Goal: Task Accomplishment & Management: Manage account settings

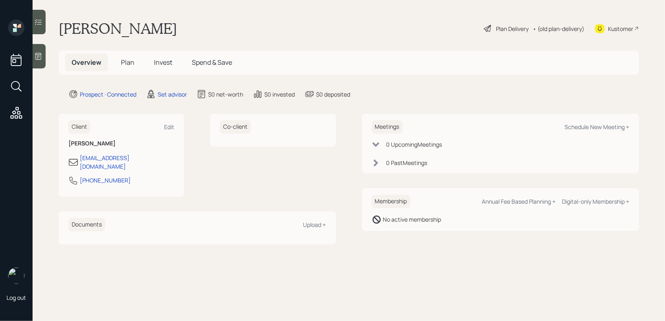
click at [34, 56] on div at bounding box center [39, 56] width 13 height 24
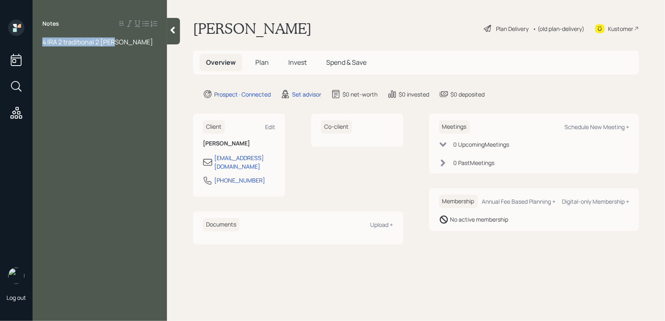
drag, startPoint x: 136, startPoint y: 44, endPoint x: 0, endPoint y: 44, distance: 135.7
click at [0, 44] on div "Log out Notes 4 IRA 2 traditional 2 [PERSON_NAME] [PERSON_NAME] Plan Delivery •…" at bounding box center [332, 160] width 665 height 321
click at [68, 48] on div "Notes 4 IRA 2 traditional 2 [PERSON_NAME]" at bounding box center [100, 166] width 134 height 292
click at [44, 42] on span "4 IRA 2 traditional 2 [PERSON_NAME]" at bounding box center [97, 41] width 111 height 9
drag, startPoint x: 130, startPoint y: 63, endPoint x: 28, endPoint y: 47, distance: 102.7
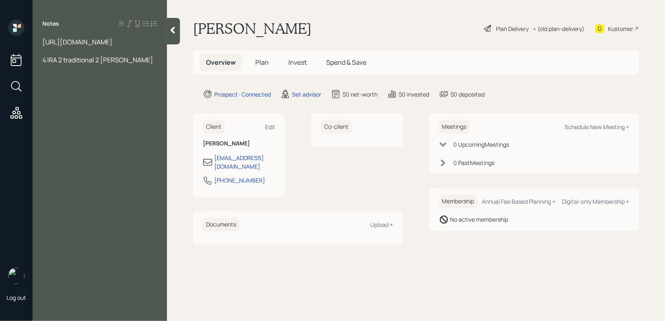
click at [28, 47] on div "Log out Notes [URL][DOMAIN_NAME] 4 IRA 2 traditional 2 [PERSON_NAME] [PERSON_NA…" at bounding box center [332, 160] width 665 height 321
paste div
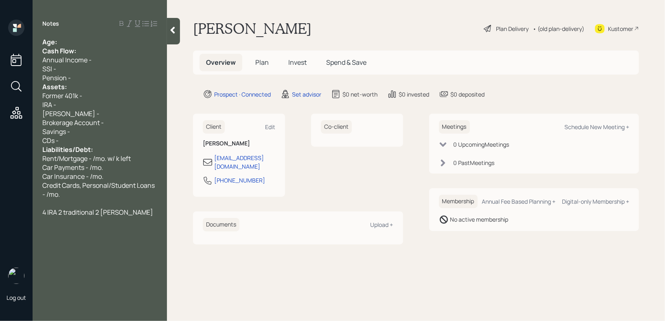
click at [85, 43] on div "Age:" at bounding box center [99, 41] width 115 height 9
drag, startPoint x: 68, startPoint y: 42, endPoint x: 58, endPoint y: 42, distance: 10.2
click at [58, 42] on div "Age: [DEMOGRAPHIC_DATA]" at bounding box center [99, 41] width 115 height 9
click at [74, 46] on div "Age: [DEMOGRAPHIC_DATA]" at bounding box center [99, 41] width 115 height 9
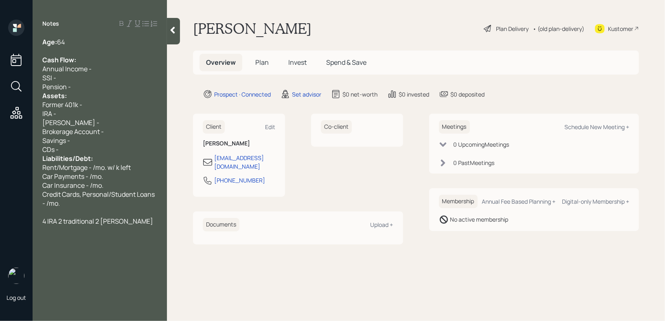
click at [77, 88] on div "Pension -" at bounding box center [99, 86] width 115 height 9
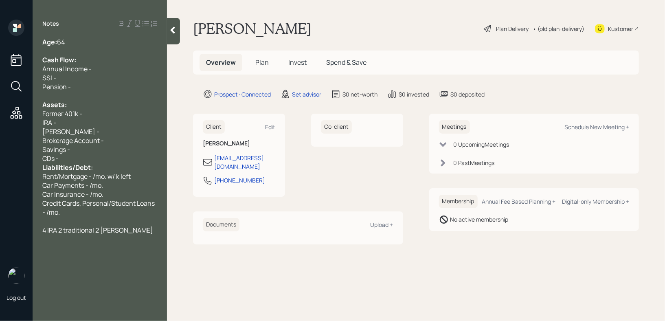
click at [72, 157] on div "CDs -" at bounding box center [99, 158] width 115 height 9
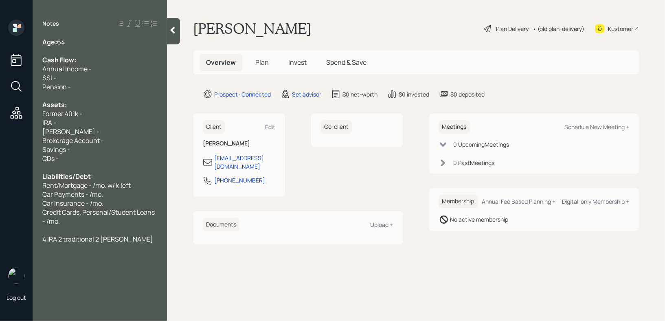
click at [122, 242] on div "4 IRA 2 traditional 2 [PERSON_NAME]" at bounding box center [99, 239] width 115 height 9
click at [110, 48] on div at bounding box center [99, 50] width 115 height 9
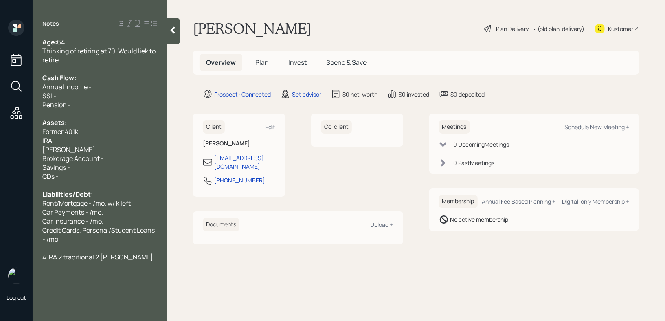
click at [146, 52] on span "Thinking of retiring at 70. Would liek to retire" at bounding box center [99, 55] width 115 height 18
click at [130, 62] on div "Thinking of retiring at 70. Would like to retire" at bounding box center [99, 55] width 115 height 18
click at [102, 104] on div "Pension -" at bounding box center [99, 104] width 115 height 9
drag, startPoint x: 102, startPoint y: 104, endPoint x: 0, endPoint y: 104, distance: 102.3
click at [0, 104] on div "Log out Notes Age: [DEMOGRAPHIC_DATA] Thinking of retiring at 70. Would like to…" at bounding box center [332, 160] width 665 height 321
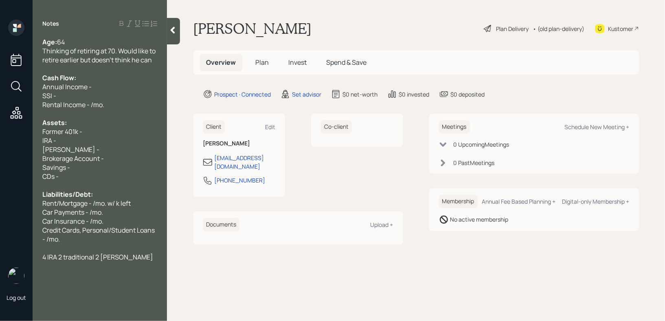
click at [96, 101] on span "Rental Income - /mo." at bounding box center [73, 104] width 62 height 9
drag, startPoint x: 78, startPoint y: 99, endPoint x: 26, endPoint y: 99, distance: 51.8
click at [26, 99] on div "Log out Notes Age: [DEMOGRAPHIC_DATA] Thinking of retiring at 70. Would like to…" at bounding box center [332, 160] width 665 height 321
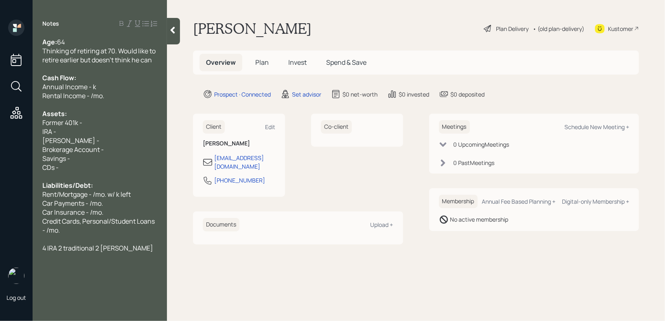
click at [62, 135] on div "IRA -" at bounding box center [99, 131] width 115 height 9
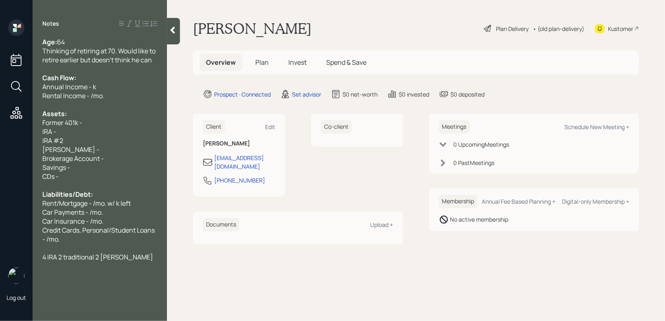
click at [88, 138] on div "IRA #2" at bounding box center [99, 140] width 115 height 9
click at [86, 151] on div "[PERSON_NAME] -" at bounding box center [99, 149] width 115 height 9
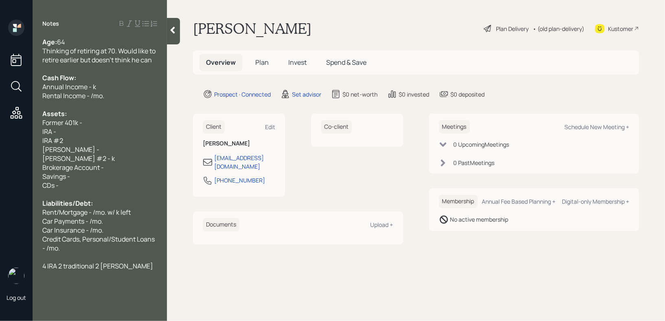
click at [100, 122] on div "Former 401k -" at bounding box center [99, 122] width 115 height 9
drag, startPoint x: 66, startPoint y: 126, endPoint x: 0, endPoint y: 126, distance: 66.4
click at [0, 126] on div "Log out Notes Age: [DEMOGRAPHIC_DATA] Thinking of retiring at 70. Would like to…" at bounding box center [332, 160] width 665 height 321
click at [154, 63] on div "Thinking of retiring at 70. Would like to retire earlier but doesn't think he c…" at bounding box center [99, 55] width 115 height 18
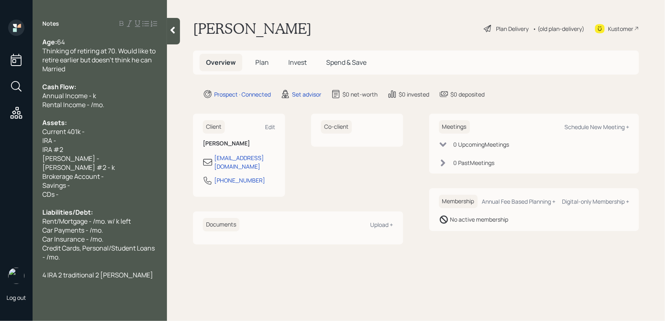
click at [111, 189] on div "Savings -" at bounding box center [99, 185] width 115 height 9
click at [103, 244] on div "Car Insurance - /mo." at bounding box center [99, 239] width 115 height 9
click at [107, 159] on div "[PERSON_NAME] -" at bounding box center [99, 158] width 115 height 9
click at [82, 167] on span "[PERSON_NAME] #2 - k" at bounding box center [78, 167] width 73 height 9
drag, startPoint x: 99, startPoint y: 169, endPoint x: 38, endPoint y: 141, distance: 66.9
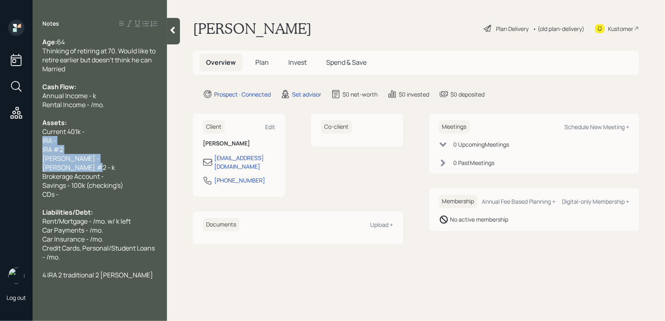
click at [38, 141] on div "Age: [DEMOGRAPHIC_DATA] Thinking of retiring at 70. Would like to retire earlie…" at bounding box center [100, 158] width 134 height 242
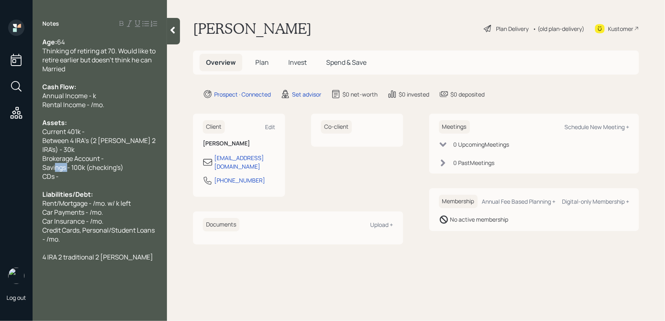
drag, startPoint x: 67, startPoint y: 158, endPoint x: 31, endPoint y: 158, distance: 36.7
click at [31, 158] on div "Log out Notes Age: [DEMOGRAPHIC_DATA] Thinking of retiring at 70. Would like to…" at bounding box center [332, 160] width 665 height 321
drag, startPoint x: 130, startPoint y: 161, endPoint x: 98, endPoint y: 161, distance: 32.2
click at [98, 163] on span "Checking's - 100k (checking's)" at bounding box center [87, 167] width 90 height 9
click at [117, 190] on div "Liabilities/Debt:" at bounding box center [99, 194] width 115 height 9
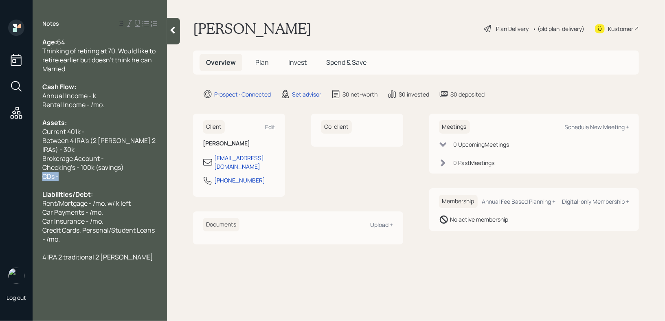
drag, startPoint x: 126, startPoint y: 171, endPoint x: 0, endPoint y: 171, distance: 125.9
click at [0, 171] on div "Log out Notes Age: [DEMOGRAPHIC_DATA] Thinking of retiring at 70. Would like to…" at bounding box center [332, 160] width 665 height 321
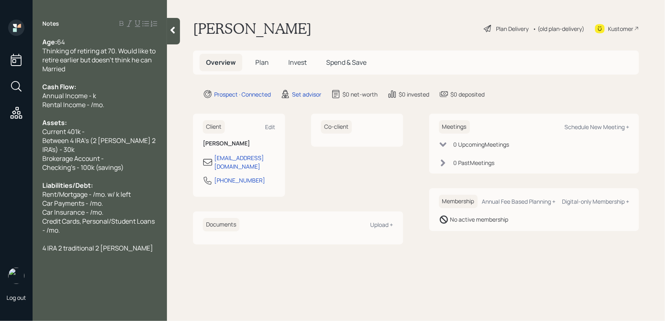
click at [124, 93] on div "Annual Income - k" at bounding box center [99, 95] width 115 height 9
click at [99, 69] on div "Married" at bounding box center [99, 68] width 115 height 9
click at [63, 97] on span "Annual Income - k" at bounding box center [69, 95] width 54 height 9
click at [126, 99] on span "Annual Household Income - k" at bounding box center [85, 95] width 87 height 9
click at [119, 115] on div at bounding box center [99, 113] width 115 height 9
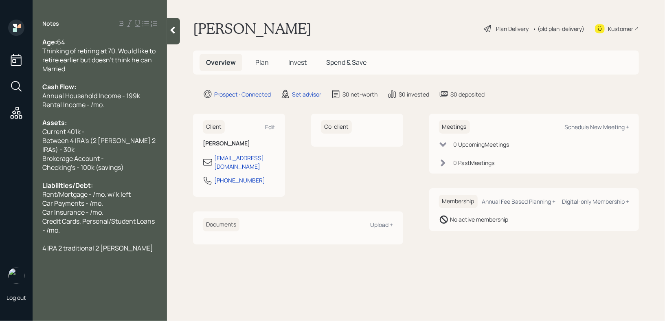
drag, startPoint x: 92, startPoint y: 108, endPoint x: 130, endPoint y: 81, distance: 46.4
click at [92, 108] on span "Rental Income - /mo." at bounding box center [73, 104] width 62 height 9
click at [152, 93] on div "Annual Household Income - 199k" at bounding box center [99, 95] width 115 height 9
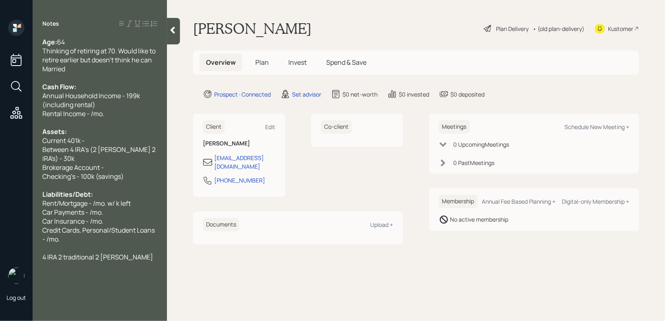
drag, startPoint x: 91, startPoint y: 115, endPoint x: 177, endPoint y: 102, distance: 87.0
click at [93, 115] on span "Rental Income - /mo." at bounding box center [73, 113] width 62 height 9
drag, startPoint x: 59, startPoint y: 195, endPoint x: 9, endPoint y: 195, distance: 50.1
click at [9, 195] on div "Log out Notes Age: [DEMOGRAPHIC_DATA] Thinking of retiring at 70. Would like to…" at bounding box center [332, 160] width 665 height 321
click at [111, 124] on div at bounding box center [99, 122] width 115 height 9
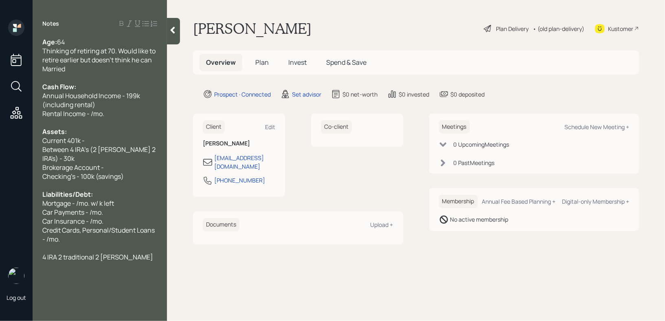
click at [86, 114] on span "Rental Income - /mo." at bounding box center [73, 113] width 62 height 9
click at [136, 150] on span "Between 4 IRA's (2 [PERSON_NAME] 2 IRA's) - 30k" at bounding box center [99, 154] width 115 height 18
click at [125, 163] on div "Brokerage Account -" at bounding box center [99, 167] width 115 height 9
click at [126, 137] on div "Current 401k -" at bounding box center [99, 140] width 115 height 9
drag, startPoint x: 131, startPoint y: 139, endPoint x: 0, endPoint y: 139, distance: 131.2
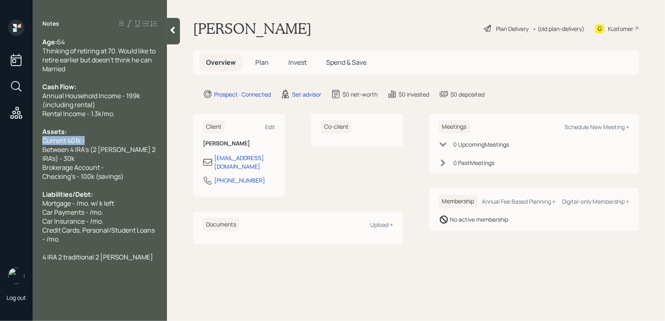
click at [0, 139] on div "Log out Notes Age: [DEMOGRAPHIC_DATA] Thinking of retiring at 70. Would like to…" at bounding box center [332, 160] width 665 height 321
click at [105, 139] on div "Current 401k -" at bounding box center [99, 140] width 115 height 9
drag, startPoint x: 82, startPoint y: 71, endPoint x: 0, endPoint y: 71, distance: 81.9
click at [0, 71] on div "Log out Notes Age: [DEMOGRAPHIC_DATA] Thinking of retiring at 70. Would like to…" at bounding box center [332, 160] width 665 height 321
click at [106, 141] on div "Current 401k - k" at bounding box center [99, 140] width 115 height 9
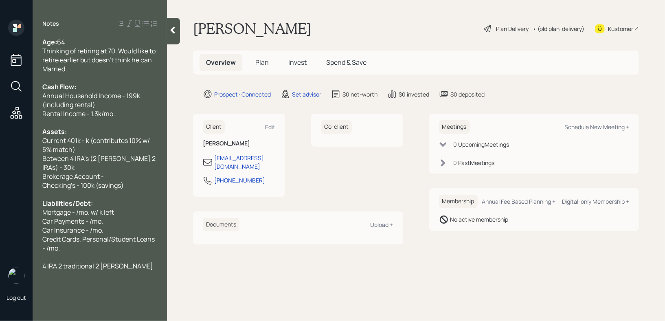
click at [87, 145] on span "Current 401k - k (contributes 10% w/ 5% match)" at bounding box center [96, 145] width 109 height 18
click at [134, 158] on span "Between 4 IRA's (2 [PERSON_NAME] 2 IRA's) - 30k" at bounding box center [99, 163] width 115 height 18
drag, startPoint x: 134, startPoint y: 167, endPoint x: 0, endPoint y: 158, distance: 134.7
click at [0, 158] on div "Log out Notes Age: [DEMOGRAPHIC_DATA] Thinking of retiring at 70. Would like to…" at bounding box center [332, 160] width 665 height 321
click at [86, 162] on span "Between 4 IRA's (2 [PERSON_NAME] 2 IRA's) - 30k" at bounding box center [99, 163] width 115 height 18
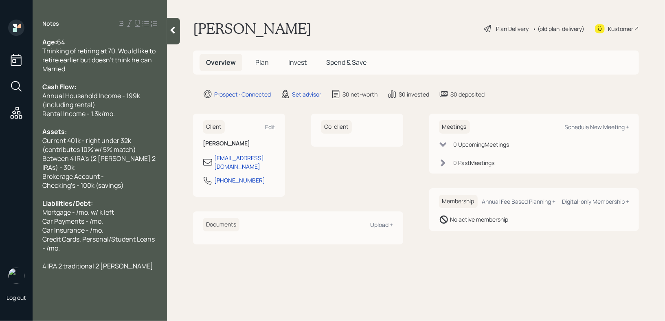
click at [106, 172] on div "Brokerage Account -" at bounding box center [99, 176] width 115 height 9
click at [106, 172] on span "Brokerage Account - k" at bounding box center [75, 176] width 66 height 9
drag, startPoint x: 113, startPoint y: 174, endPoint x: 18, endPoint y: 174, distance: 94.5
click at [20, 174] on div "Log out Notes Age: [DEMOGRAPHIC_DATA] Thinking of retiring at 70. Would like to…" at bounding box center [332, 160] width 665 height 321
click at [106, 172] on span "Brokerage Account - k" at bounding box center [75, 176] width 66 height 9
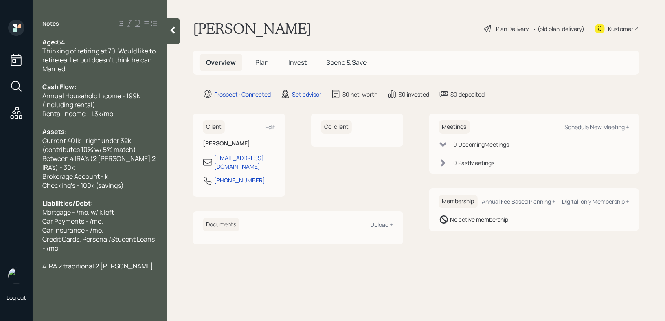
click at [116, 172] on div "Brokerage Account - k" at bounding box center [99, 176] width 115 height 9
click at [132, 160] on span "Between 4 IRA's (2 [PERSON_NAME] 2 IRA's) - 30k" at bounding box center [99, 163] width 115 height 18
click at [123, 173] on div "Brokerage Account - k" at bounding box center [99, 176] width 115 height 9
drag, startPoint x: 104, startPoint y: 181, endPoint x: 169, endPoint y: 181, distance: 65.2
click at [104, 181] on span "Brokerage Account - k" at bounding box center [75, 176] width 66 height 9
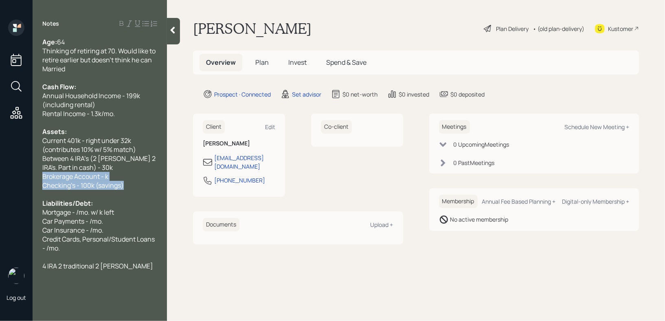
drag, startPoint x: 144, startPoint y: 183, endPoint x: 9, endPoint y: 173, distance: 134.8
click at [9, 173] on div "Log out Notes Age: [DEMOGRAPHIC_DATA] Thinking of retiring at 70. Would like to…" at bounding box center [332, 160] width 665 height 321
click at [47, 185] on span "Checking's - 100k (savings)" at bounding box center [82, 185] width 81 height 9
drag, startPoint x: 112, startPoint y: 176, endPoint x: 0, endPoint y: 176, distance: 112.1
click at [0, 176] on div "Log out Notes Age: [DEMOGRAPHIC_DATA] Thinking of retiring at 70. Would like to…" at bounding box center [332, 160] width 665 height 321
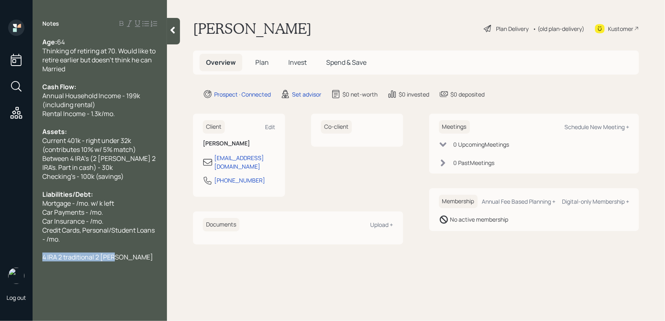
drag, startPoint x: 119, startPoint y: 259, endPoint x: 0, endPoint y: 259, distance: 119.4
click at [0, 259] on div "Log out Notes Age: [DEMOGRAPHIC_DATA] Thinking of retiring at 70. Would like to…" at bounding box center [332, 160] width 665 height 321
click at [93, 247] on div at bounding box center [99, 248] width 115 height 9
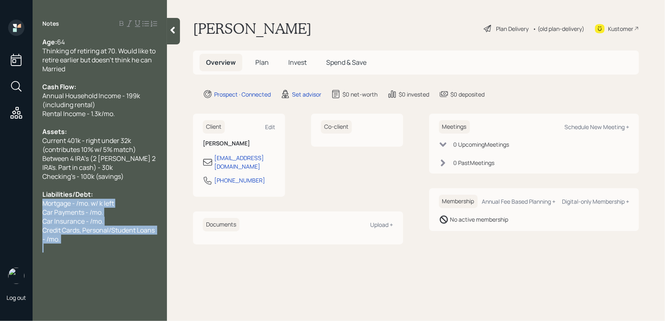
drag, startPoint x: 93, startPoint y: 247, endPoint x: 35, endPoint y: 209, distance: 68.9
click at [35, 209] on div "Age: [DEMOGRAPHIC_DATA] Thinking of retiring at 70. Would like to retire earlie…" at bounding box center [100, 149] width 134 height 224
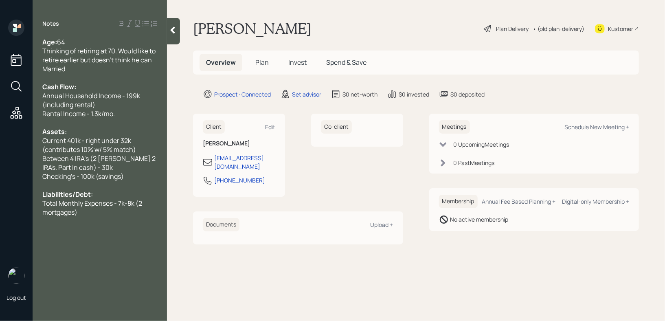
click at [604, 131] on div "Meetings Schedule New Meeting +" at bounding box center [534, 126] width 191 height 13
click at [606, 126] on div "Schedule New Meeting +" at bounding box center [597, 127] width 65 height 8
select select "round-[PERSON_NAME]"
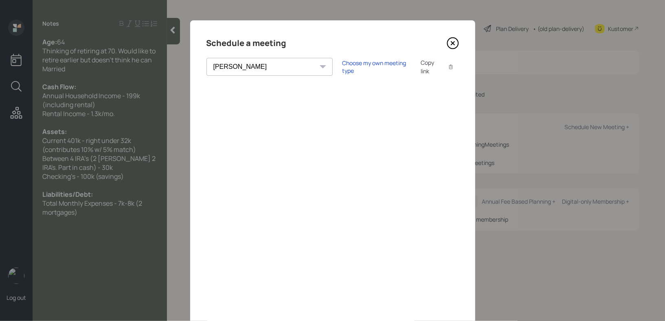
click at [454, 47] on icon at bounding box center [453, 43] width 12 height 12
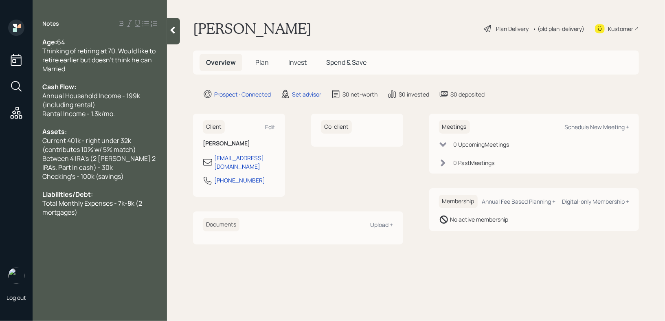
click at [622, 32] on div "Kustomer" at bounding box center [620, 28] width 25 height 9
click at [97, 217] on div "Total Monthly Expenses - 7k-8k (2 mortgages)" at bounding box center [99, 208] width 115 height 18
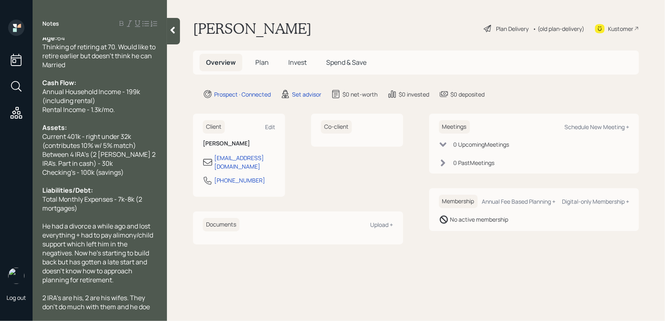
scroll to position [15, 0]
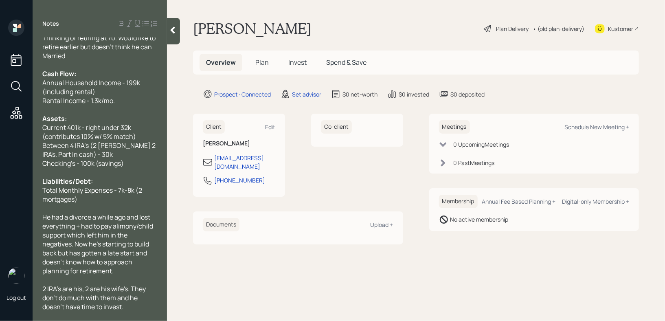
click at [135, 308] on div "2 IRA's are his, 2 are his wife's. They don't do much with them and he doesn't …" at bounding box center [99, 297] width 115 height 27
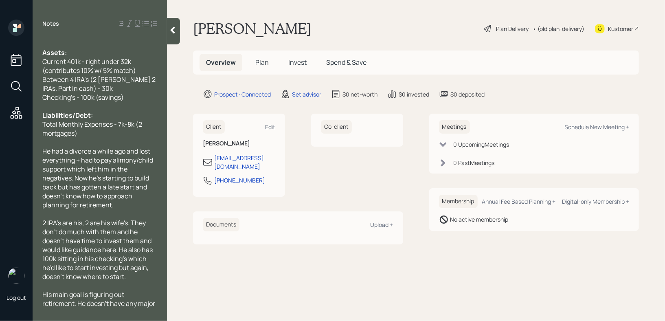
scroll to position [88, 0]
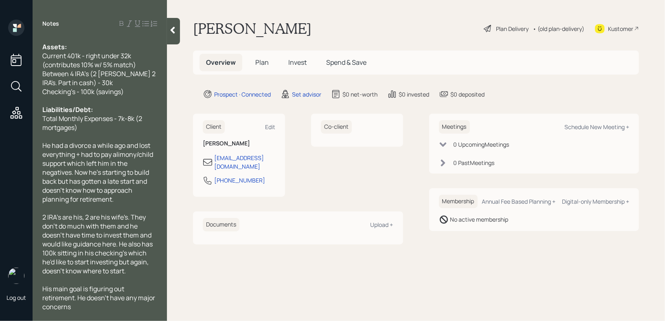
click at [176, 38] on div at bounding box center [173, 31] width 13 height 26
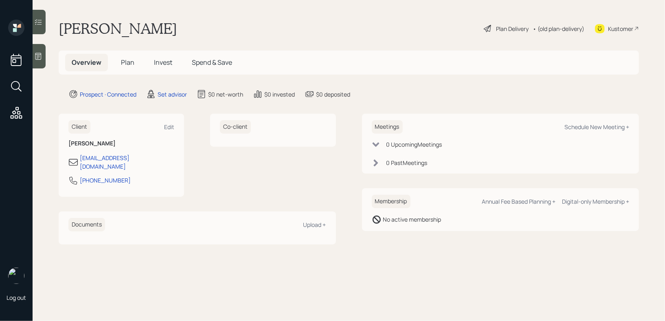
click at [287, 14] on main "[PERSON_NAME] Plan Delivery • (old plan-delivery) Kustomer Overview Plan Invest…" at bounding box center [349, 160] width 633 height 321
